Goal: Task Accomplishment & Management: Use online tool/utility

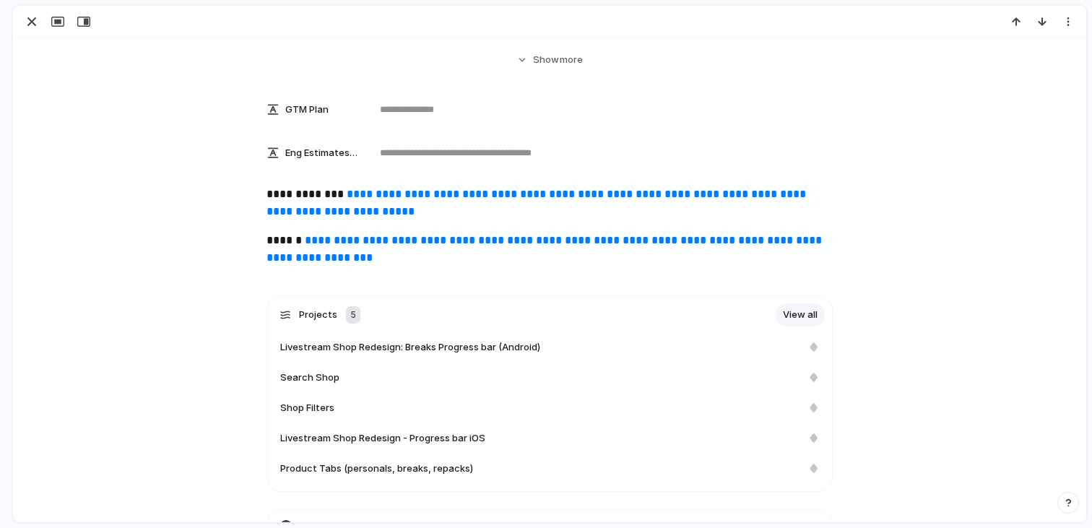
scroll to position [504, 0]
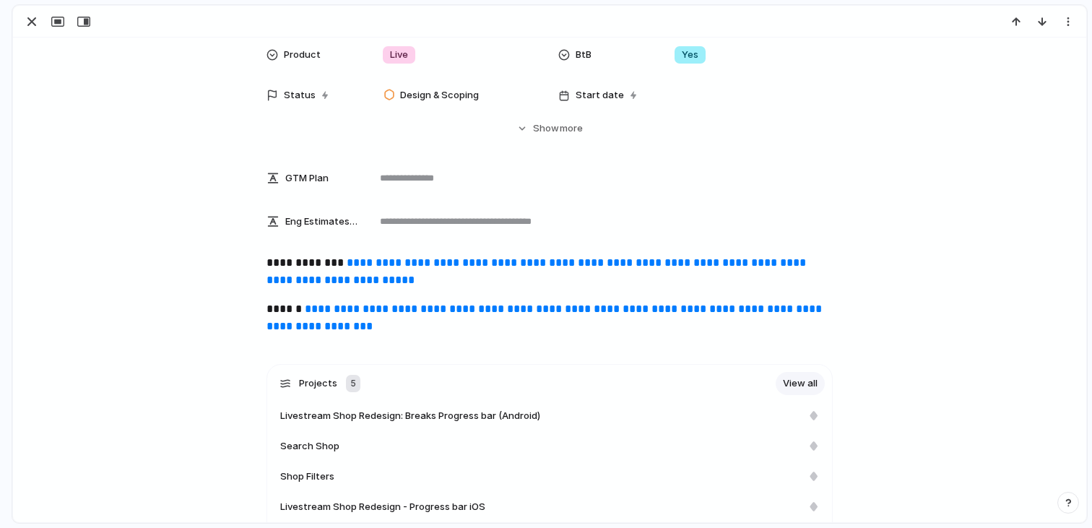
click at [294, 309] on p "**********" at bounding box center [549, 317] width 566 height 35
click at [553, 327] on p "**********" at bounding box center [549, 317] width 566 height 35
